Goal: Information Seeking & Learning: Learn about a topic

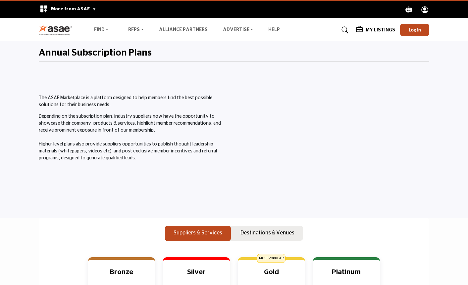
click at [164, 164] on div "The ASAE Marketplace is a platform designed to help members find the best possi…" at bounding box center [134, 135] width 199 height 134
click at [62, 29] on img at bounding box center [57, 29] width 37 height 11
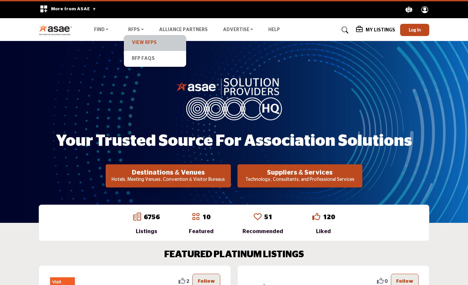
click at [138, 43] on link "View RFPs" at bounding box center [155, 42] width 56 height 9
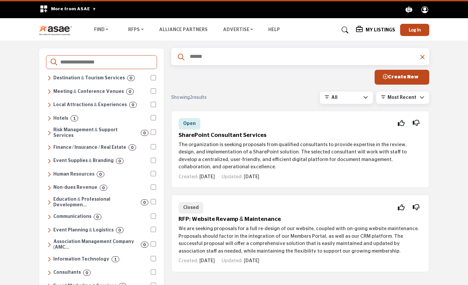
click at [50, 32] on img at bounding box center [57, 29] width 37 height 11
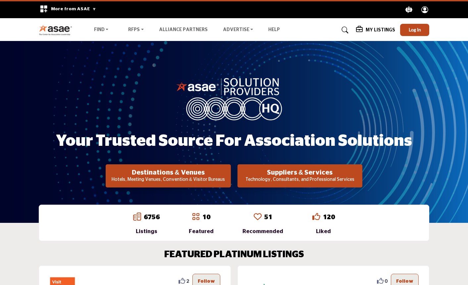
click at [185, 32] on li "Alliance Partners" at bounding box center [183, 29] width 49 height 7
click at [184, 30] on link "Alliance Partners" at bounding box center [183, 29] width 49 height 5
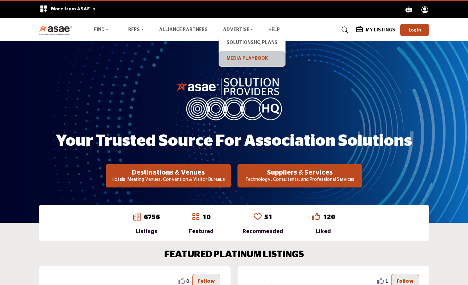
click at [244, 61] on link "Media Playbook" at bounding box center [252, 58] width 60 height 9
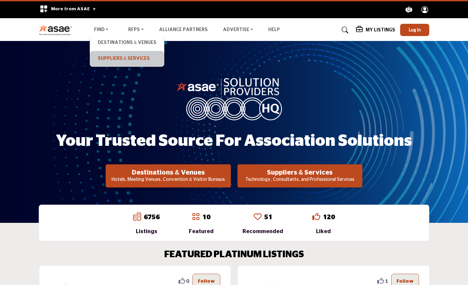
click at [108, 62] on link "Suppliers & Services" at bounding box center [127, 58] width 68 height 9
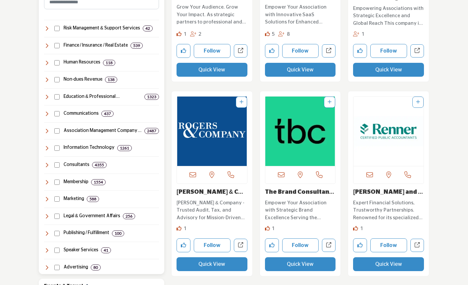
scroll to position [334, 0]
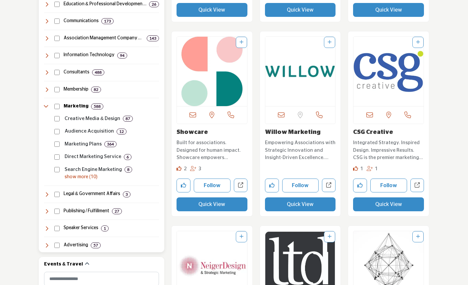
scroll to position [440, 0]
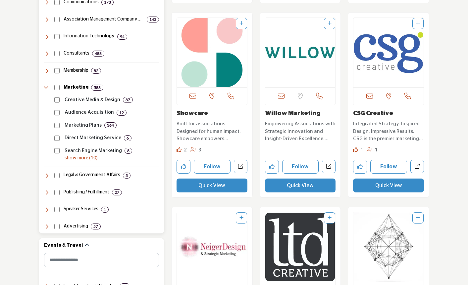
click at [73, 158] on p "show more (10)" at bounding box center [112, 158] width 94 height 7
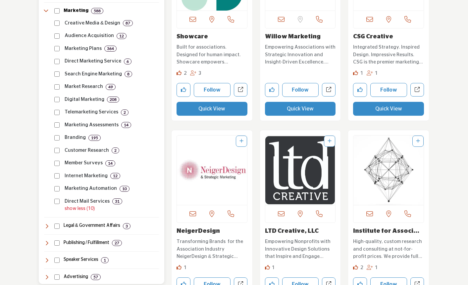
scroll to position [445, 0]
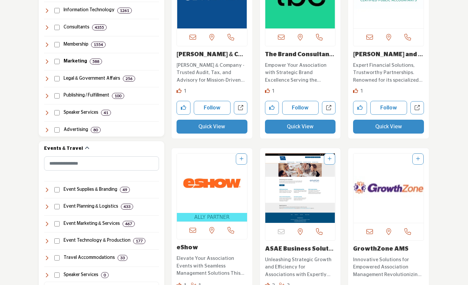
scroll to position [465, 0]
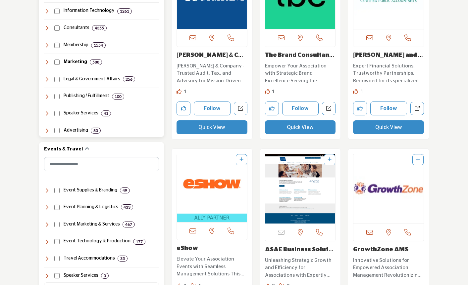
click at [46, 96] on icon at bounding box center [46, 96] width 5 height 5
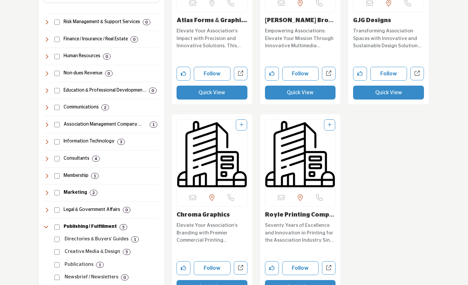
scroll to position [350, 0]
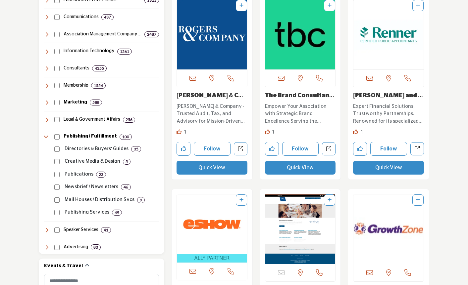
scroll to position [444, 0]
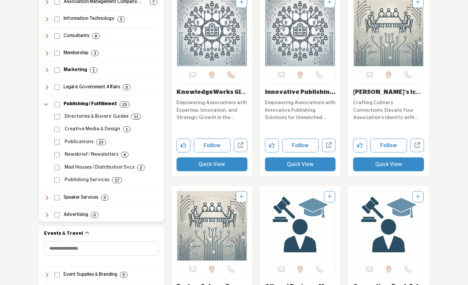
scroll to position [455, 0]
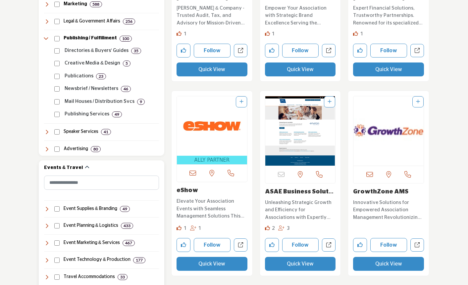
scroll to position [476, 0]
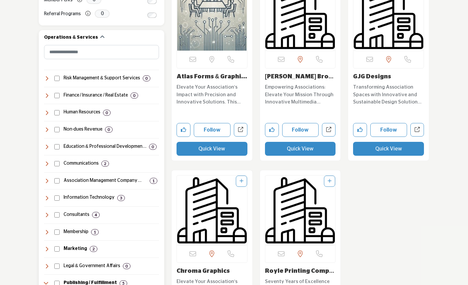
scroll to position [270, 0]
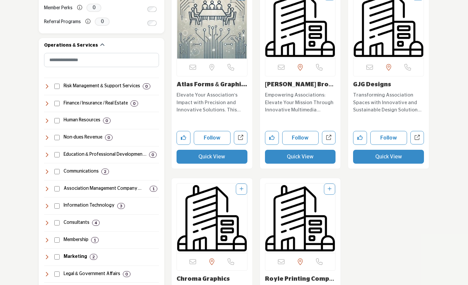
click at [390, 50] on img "Open Listing in new tab" at bounding box center [388, 24] width 70 height 70
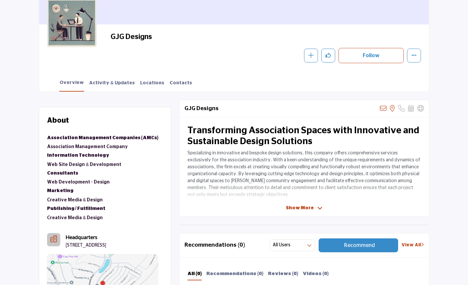
scroll to position [127, 0]
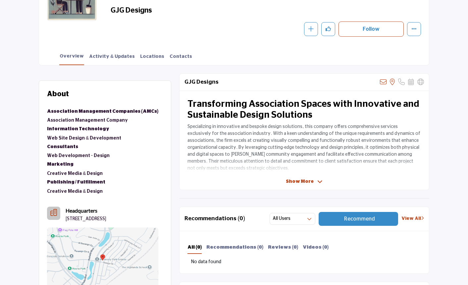
click at [288, 177] on div "GJG Designs Sorry, but we don't have an email address for this listing View the…" at bounding box center [304, 131] width 250 height 117
click at [298, 178] on div "GJG Designs Sorry, but we don't have an email address for this listing View the…" at bounding box center [304, 131] width 250 height 117
click at [299, 181] on span "Show More" at bounding box center [300, 181] width 28 height 7
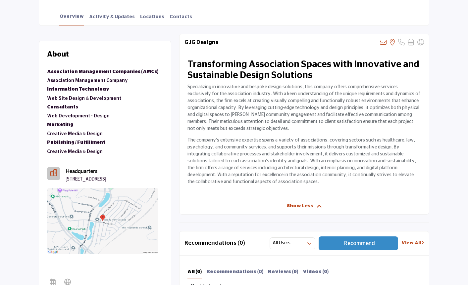
scroll to position [164, 0]
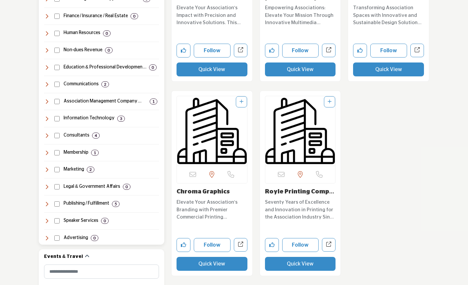
scroll to position [403, 0]
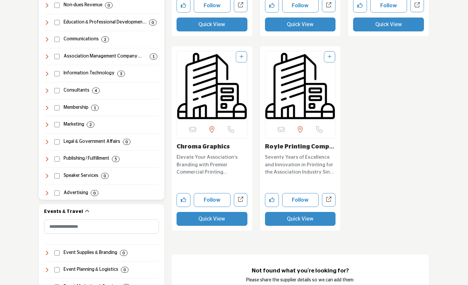
click at [45, 41] on icon at bounding box center [46, 39] width 5 height 5
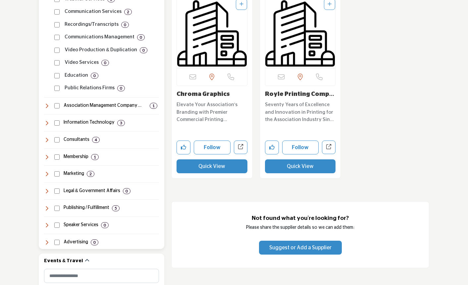
scroll to position [461, 0]
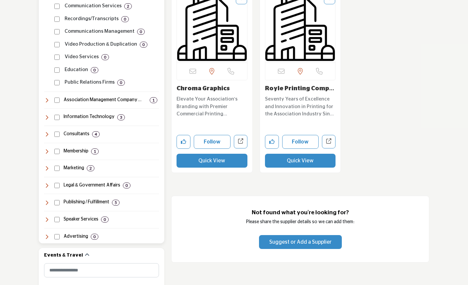
click at [48, 170] on icon at bounding box center [46, 168] width 5 height 5
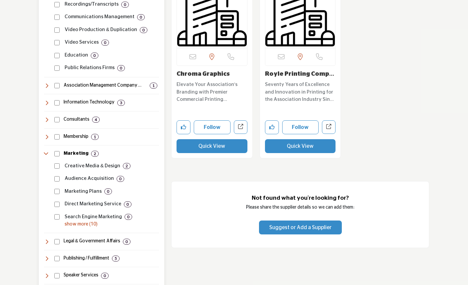
scroll to position [477, 0]
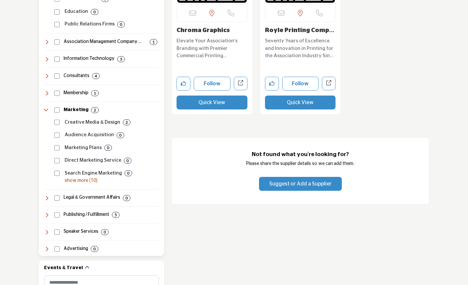
click at [104, 125] on p "Creative Media & Design" at bounding box center [93, 123] width 56 height 8
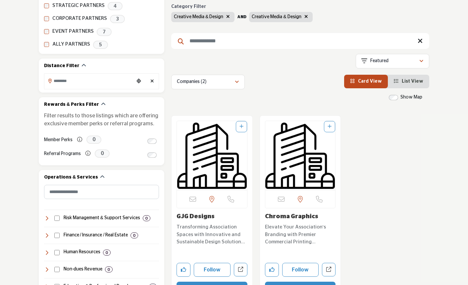
scroll to position [185, 0]
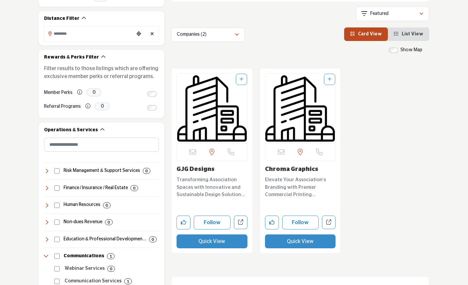
click at [217, 168] on h3 "GJG Designs" at bounding box center [211, 169] width 71 height 7
click at [188, 166] on h3 "GJG Designs" at bounding box center [211, 169] width 71 height 7
click at [208, 116] on img "Open Listing in new tab" at bounding box center [212, 109] width 70 height 70
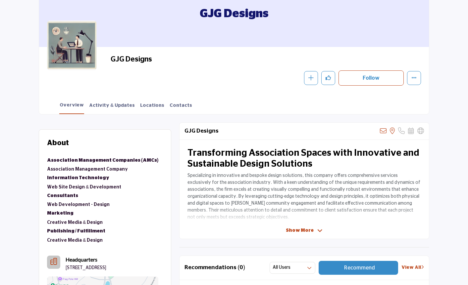
scroll to position [79, 0]
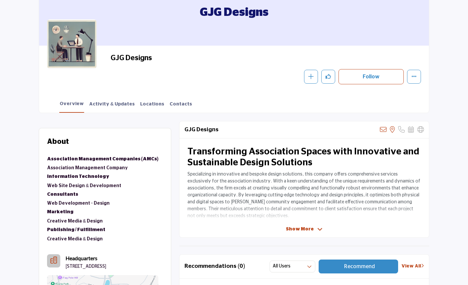
click at [311, 229] on span "Show More" at bounding box center [300, 229] width 28 height 7
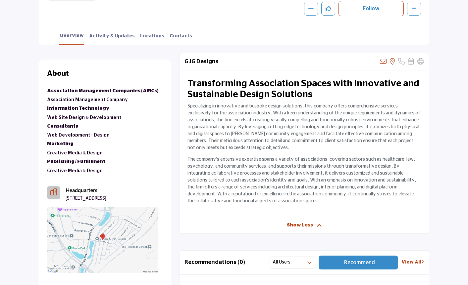
scroll to position [0, 0]
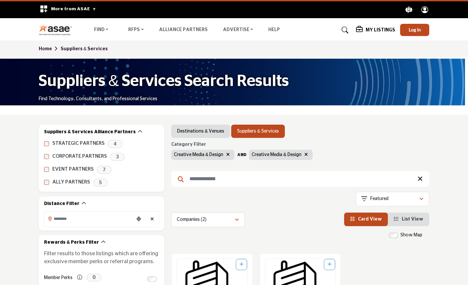
click at [384, 32] on h5 "My Listings" at bounding box center [379, 30] width 29 height 6
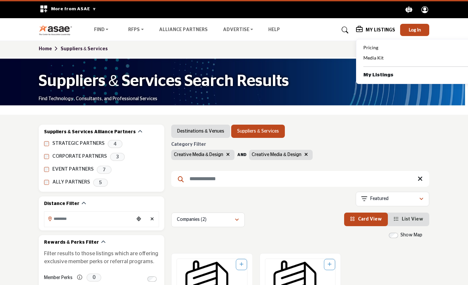
click at [380, 75] on b "My Listings" at bounding box center [378, 75] width 30 height 8
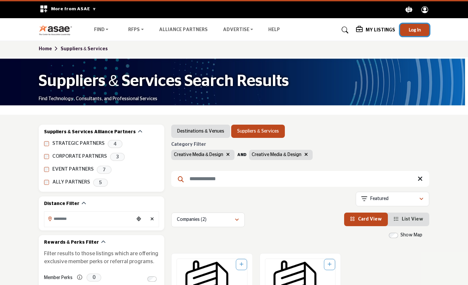
click at [414, 31] on span "Log In" at bounding box center [414, 30] width 12 height 6
